Goal: Find specific page/section: Find specific page/section

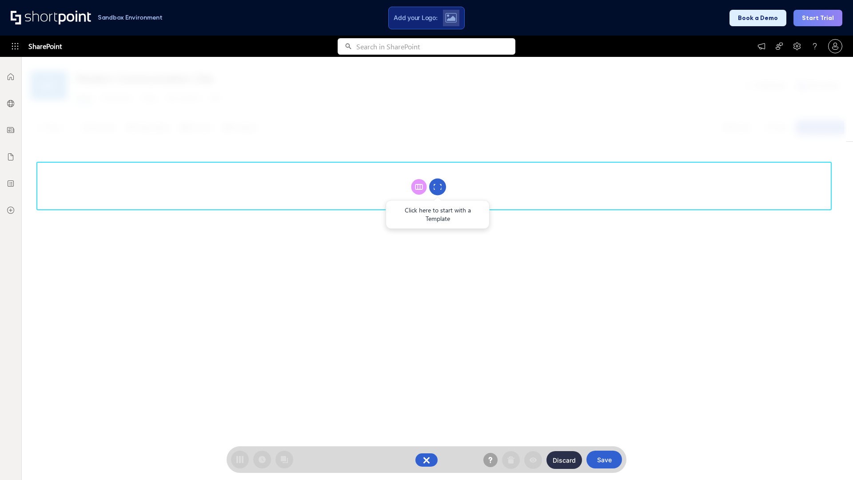
click at [438, 187] on circle at bounding box center [437, 187] width 17 height 17
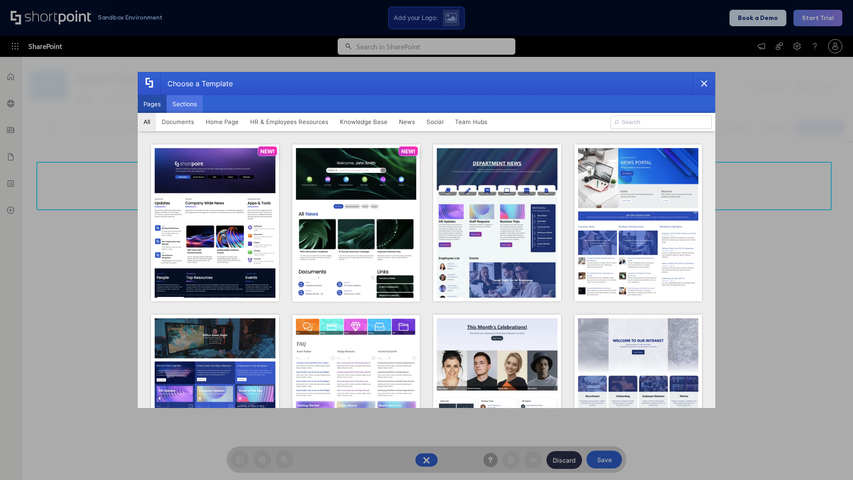
click at [184, 104] on button "Sections" at bounding box center [185, 104] width 36 height 18
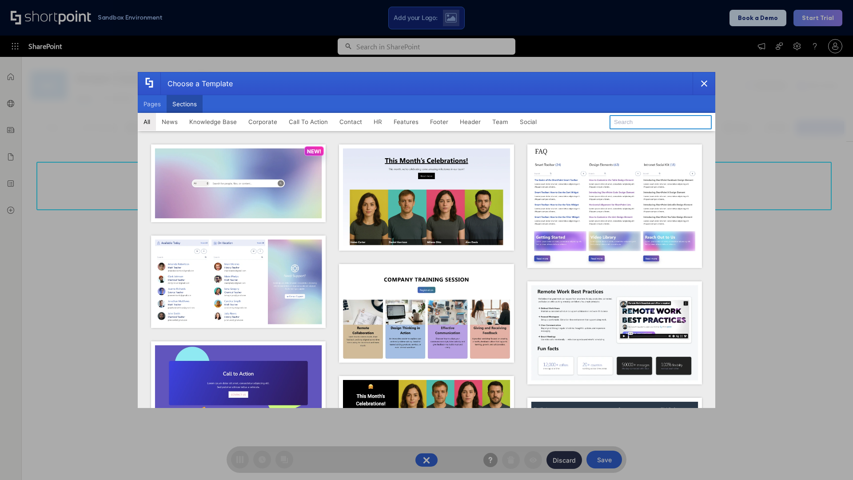
type input "Footer 7"
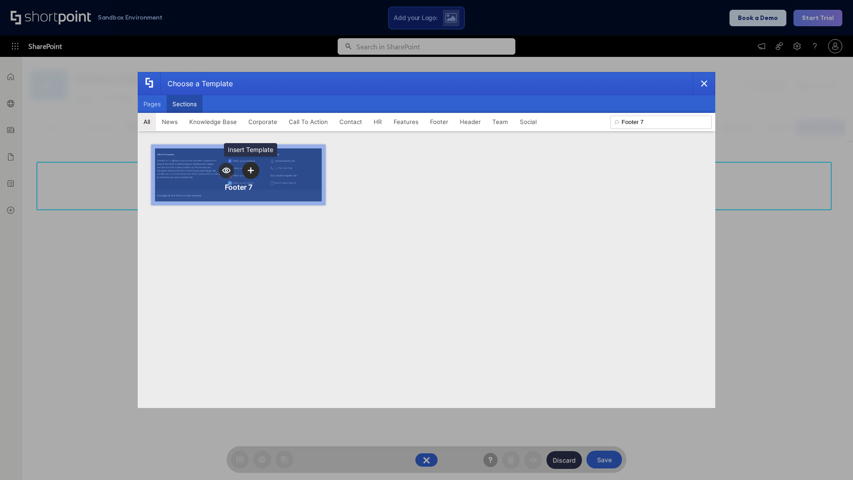
click at [251, 170] on icon "template selector" at bounding box center [251, 170] width 6 height 6
